Goal: Task Accomplishment & Management: Use online tool/utility

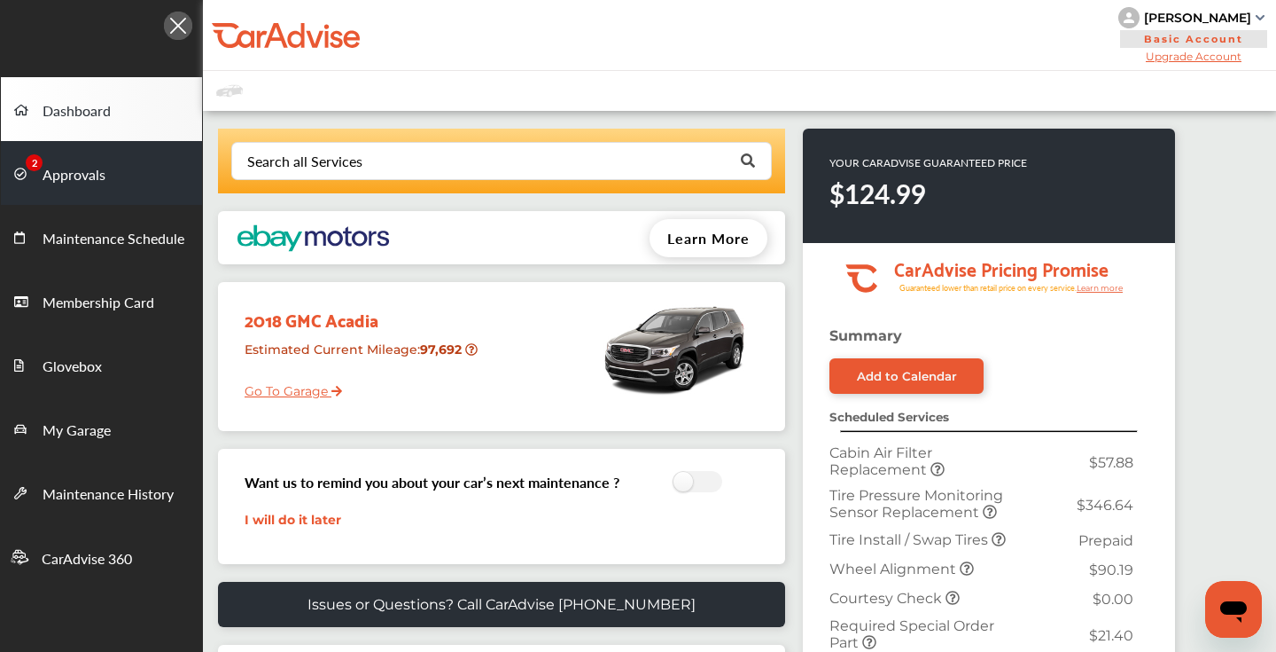
click at [98, 168] on span "Approvals" at bounding box center [74, 175] width 63 height 23
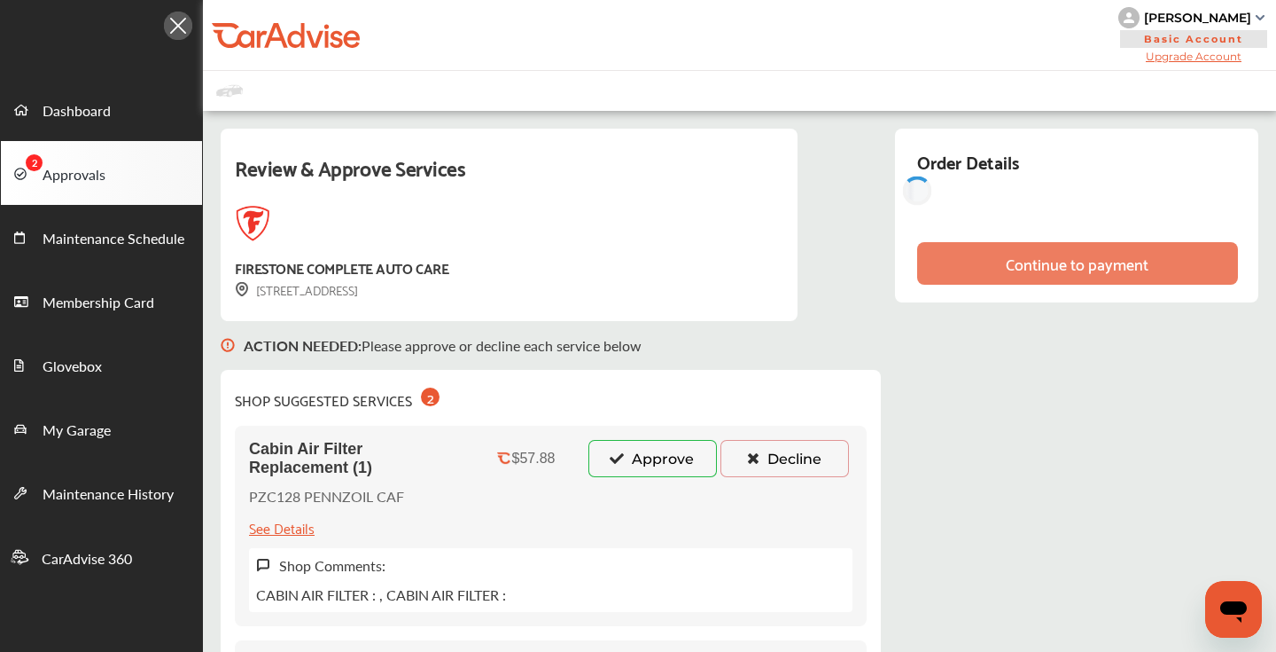
click at [772, 464] on button "Decline" at bounding box center [785, 458] width 129 height 37
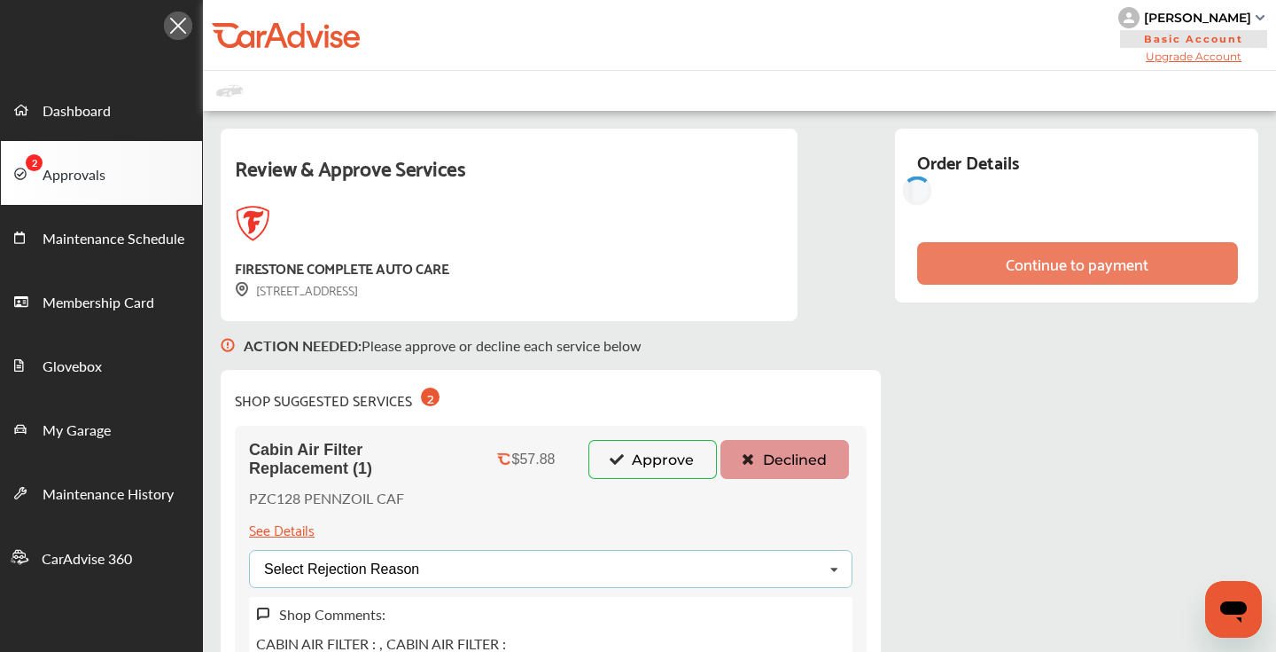
click at [627, 561] on div "Select Rejection Reason Price Not Required More Info Needed Other" at bounding box center [551, 569] width 604 height 38
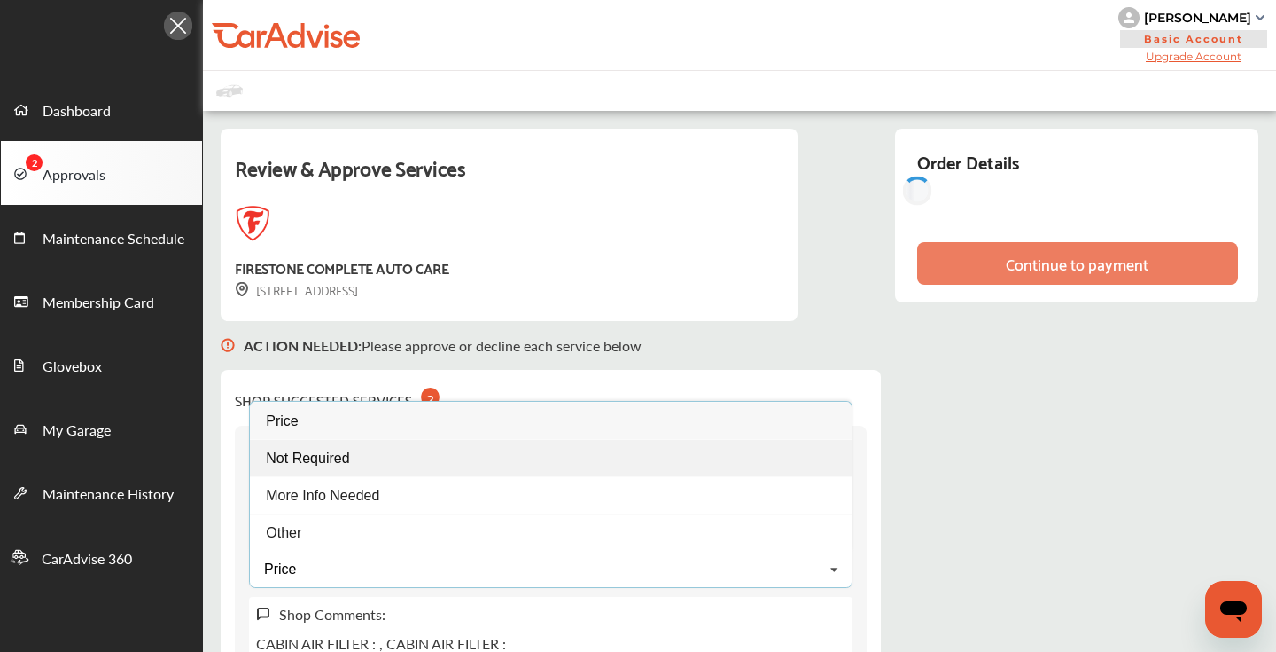
click at [441, 462] on div "Not Required" at bounding box center [551, 457] width 602 height 37
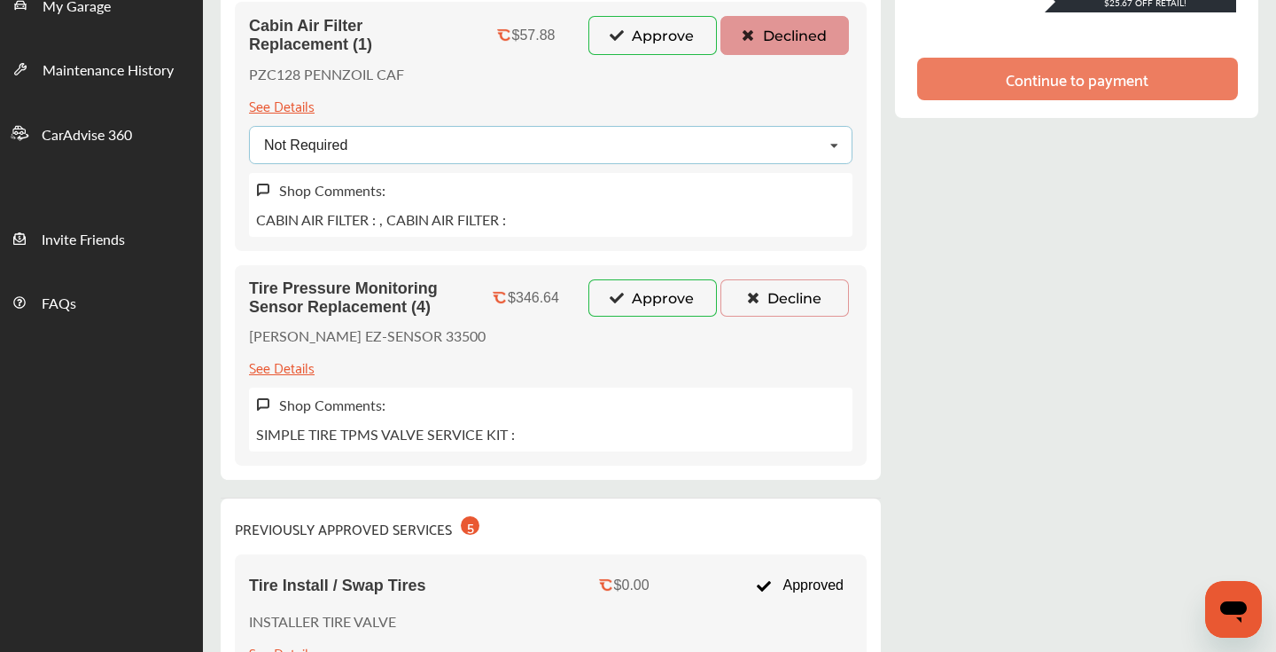
scroll to position [423, 0]
click at [766, 294] on button "Decline" at bounding box center [785, 298] width 129 height 37
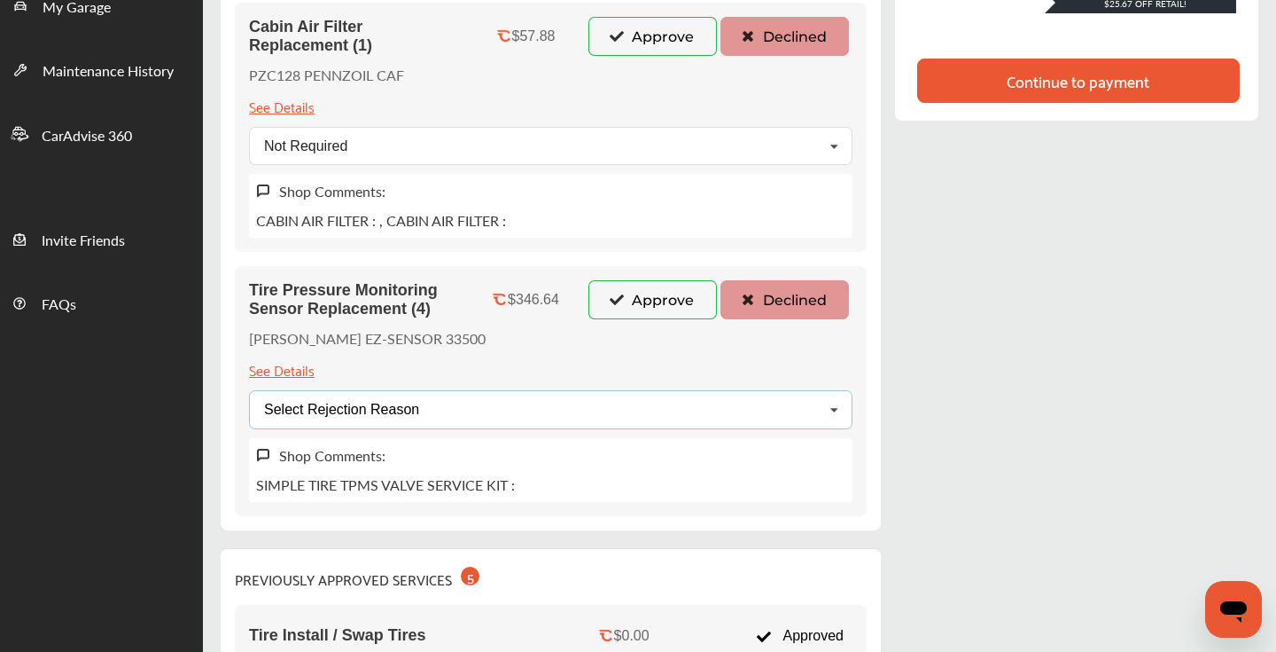
click at [518, 413] on div "Select Rejection Reason Price Not Required More Info Needed Other" at bounding box center [551, 409] width 604 height 38
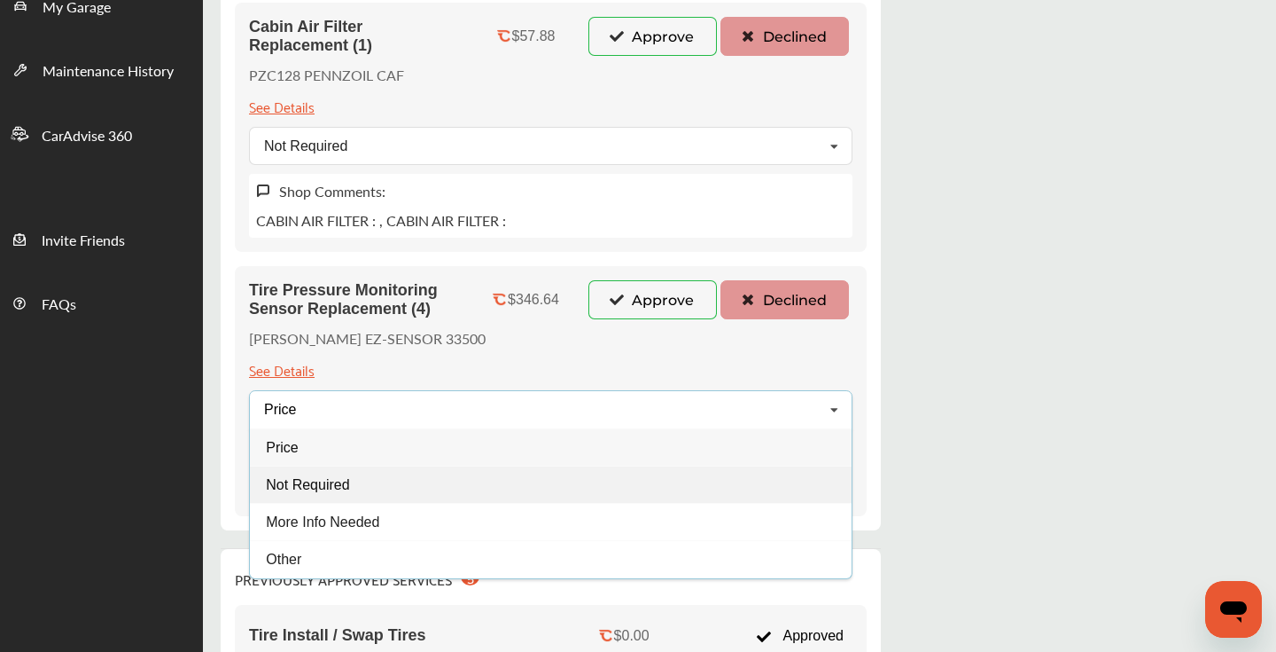
click at [343, 486] on span "Not Required" at bounding box center [307, 483] width 83 height 15
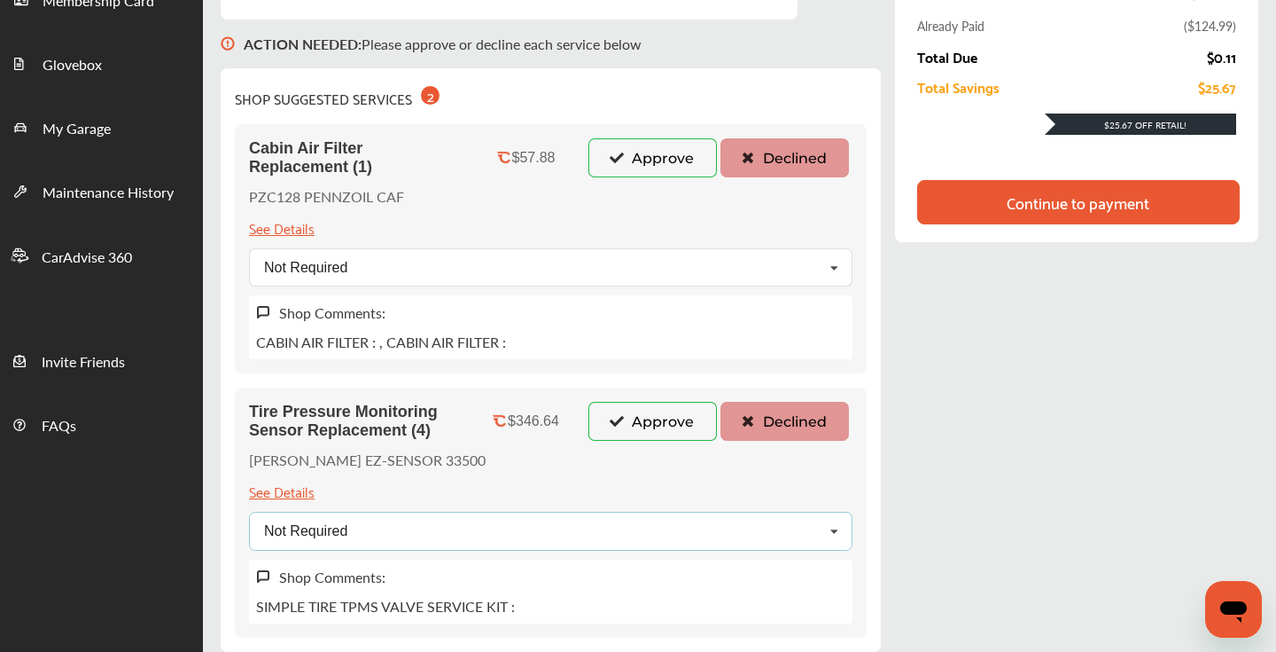
scroll to position [302, 0]
click at [981, 208] on div "Continue to payment" at bounding box center [1078, 201] width 323 height 44
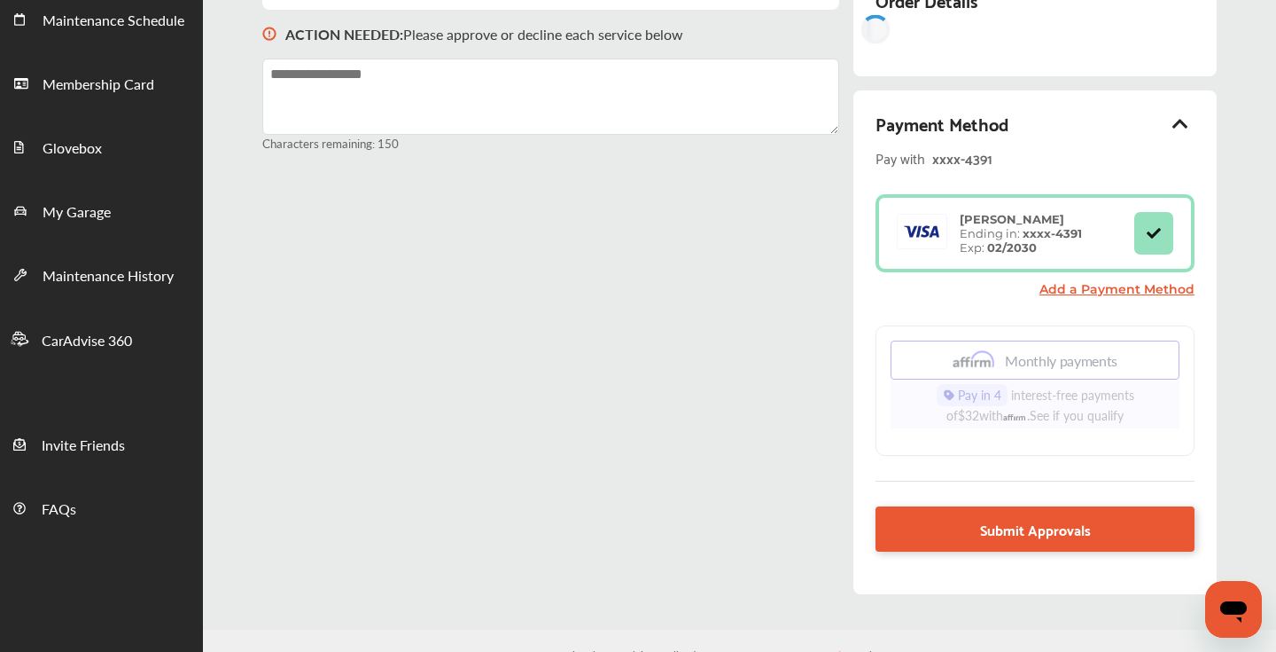
scroll to position [257, 0]
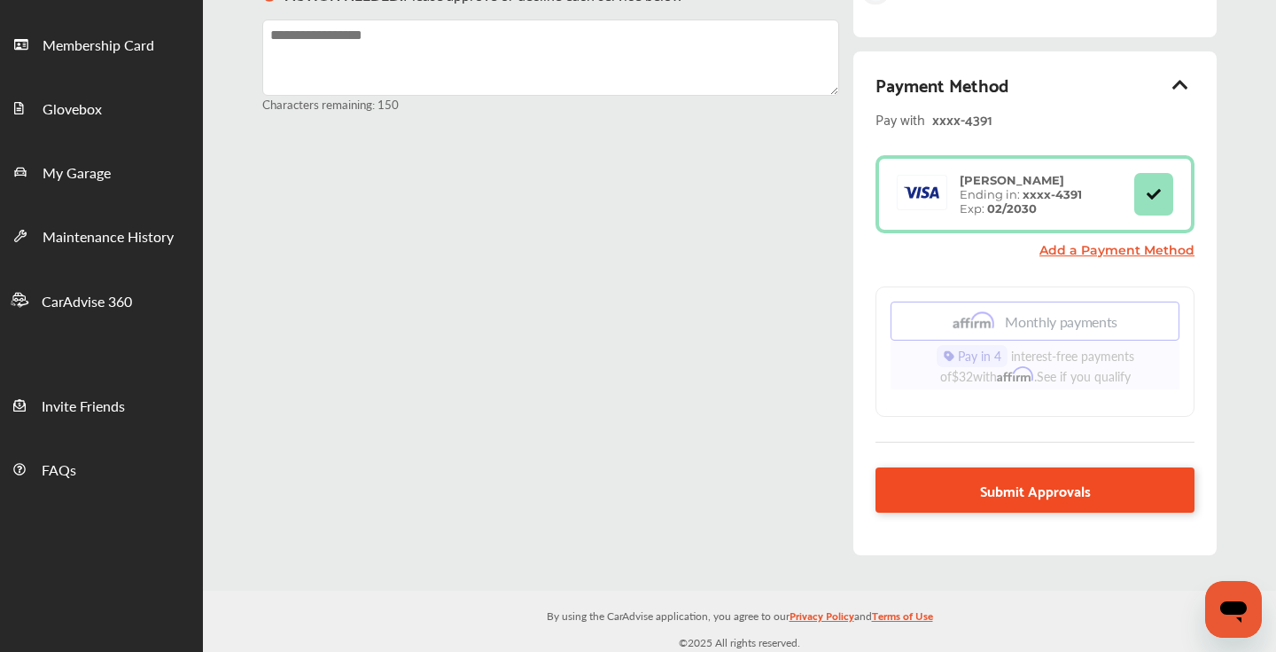
click at [909, 491] on link "Submit Approvals" at bounding box center [1035, 489] width 319 height 45
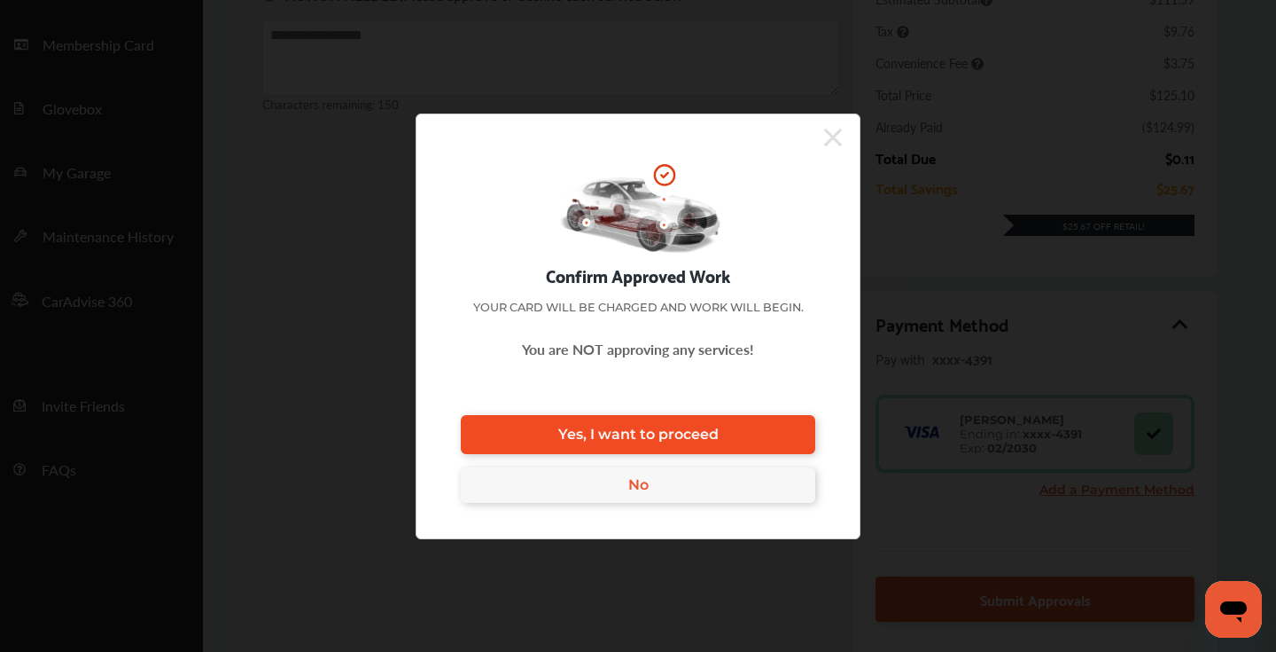
click at [652, 429] on span "Yes, I want to proceed" at bounding box center [638, 433] width 160 height 17
